Goal: Navigation & Orientation: Find specific page/section

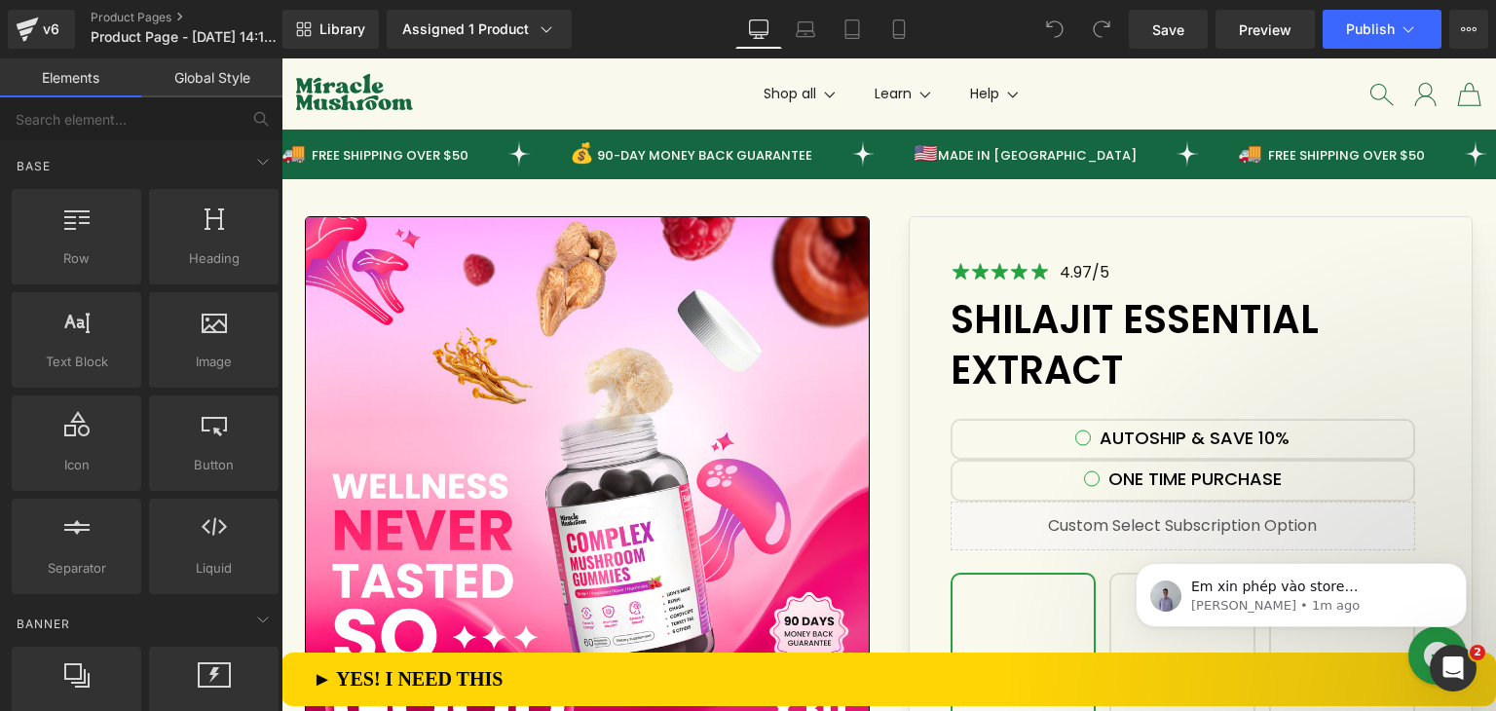
click at [455, 81] on div "Shop all 10 in 1 Mushroom Gummies ⭐️ 10 in [GEOGRAPHIC_DATA] Capsules Lion's Ma…" at bounding box center [888, 94] width 1185 height 40
click at [488, 93] on ul "Shop all 10 in 1 Mushroom Gummies ⭐️ 10 in [GEOGRAPHIC_DATA] Capsules Lion's Ma…" at bounding box center [890, 94] width 917 height 20
click at [1111, 99] on ul "Shop all 10 in 1 Mushroom Gummies ⭐️ 10 in [GEOGRAPHIC_DATA] Capsules Lion's Ma…" at bounding box center [890, 94] width 917 height 20
click at [567, 103] on ul "Shop all 10 in 1 Mushroom Gummies ⭐️ 10 in [GEOGRAPHIC_DATA] Capsules Lion's Ma…" at bounding box center [890, 94] width 917 height 20
click at [454, 93] on ul "Shop all 10 in 1 Mushroom Gummies ⭐️ 10 in [GEOGRAPHIC_DATA] Capsules Lion's Ma…" at bounding box center [890, 94] width 917 height 20
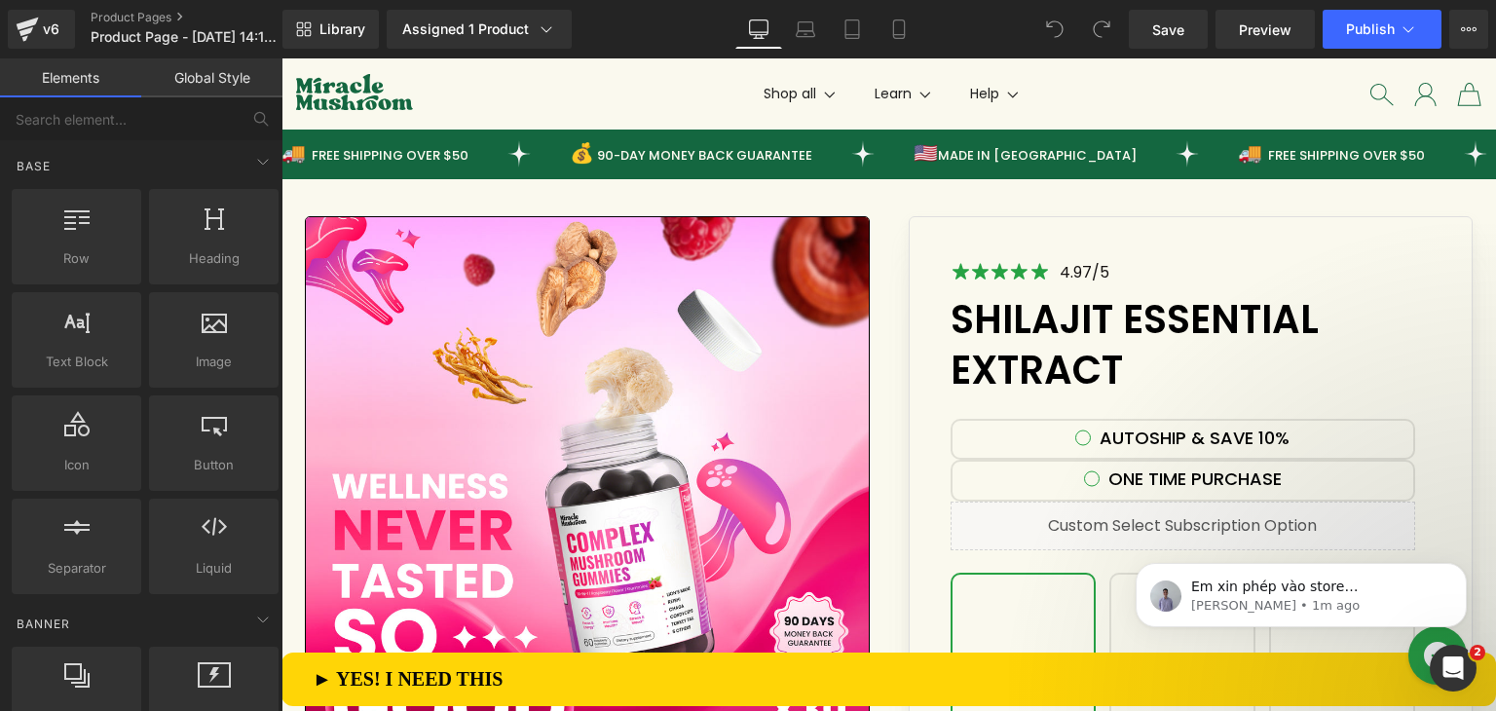
click at [731, 86] on ul "Shop all 10 in 1 Mushroom Gummies ⭐️ 10 in [GEOGRAPHIC_DATA] Capsules Lion's Ma…" at bounding box center [890, 94] width 917 height 20
click at [511, 105] on div "Shop all 10 in 1 Mushroom Gummies ⭐️ 10 in [GEOGRAPHIC_DATA] Capsules Lion's Ma…" at bounding box center [888, 94] width 1185 height 40
click at [490, 95] on ul "Shop all 10 in 1 Mushroom Gummies ⭐️ 10 in [GEOGRAPHIC_DATA] Capsules Lion's Ma…" at bounding box center [890, 94] width 917 height 20
click at [434, 96] on ul "Shop all 10 in 1 Mushroom Gummies ⭐️ 10 in [GEOGRAPHIC_DATA] Capsules Lion's Ma…" at bounding box center [890, 94] width 917 height 20
click at [561, 93] on ul "Shop all 10 in 1 Mushroom Gummies ⭐️ 10 in [GEOGRAPHIC_DATA] Capsules Lion's Ma…" at bounding box center [890, 94] width 917 height 20
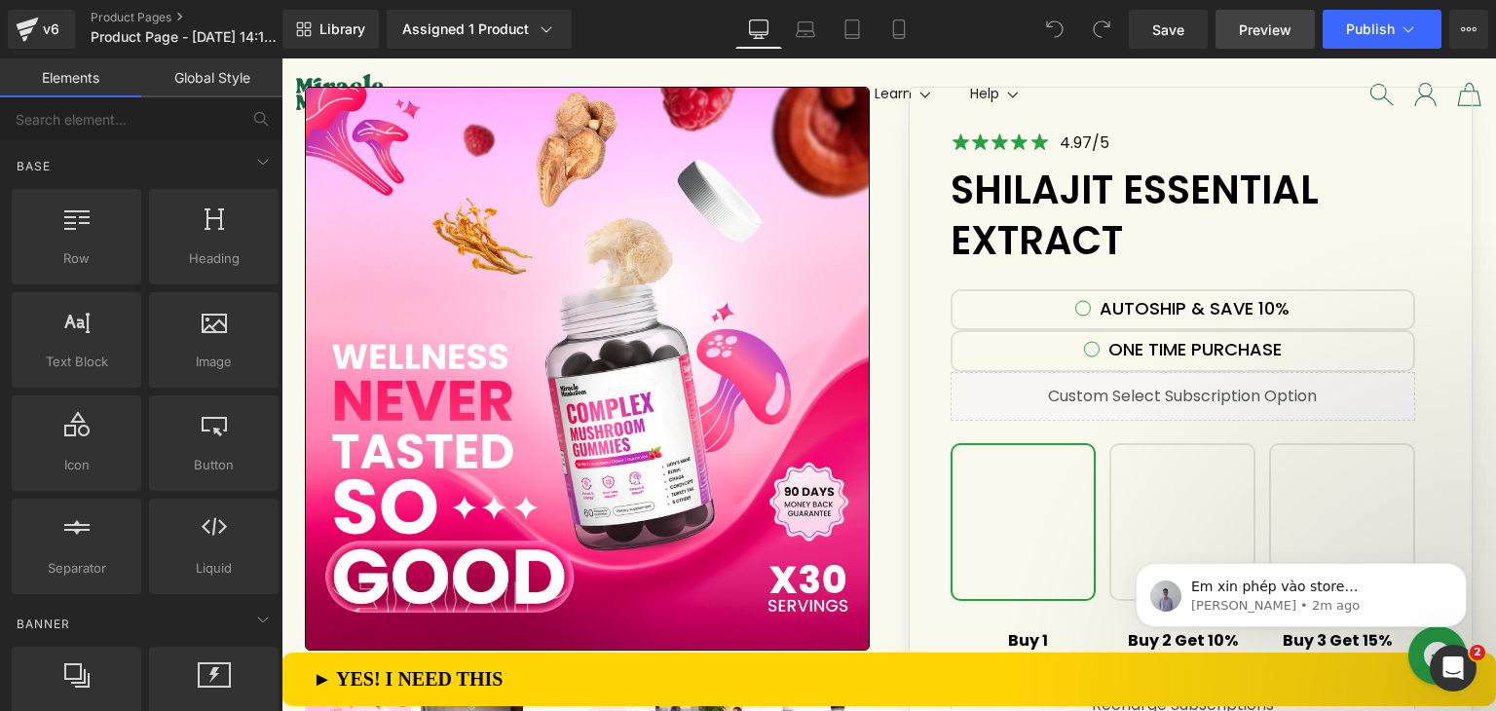
click at [1243, 25] on span "Preview" at bounding box center [1265, 29] width 53 height 20
